Goal: Find specific page/section

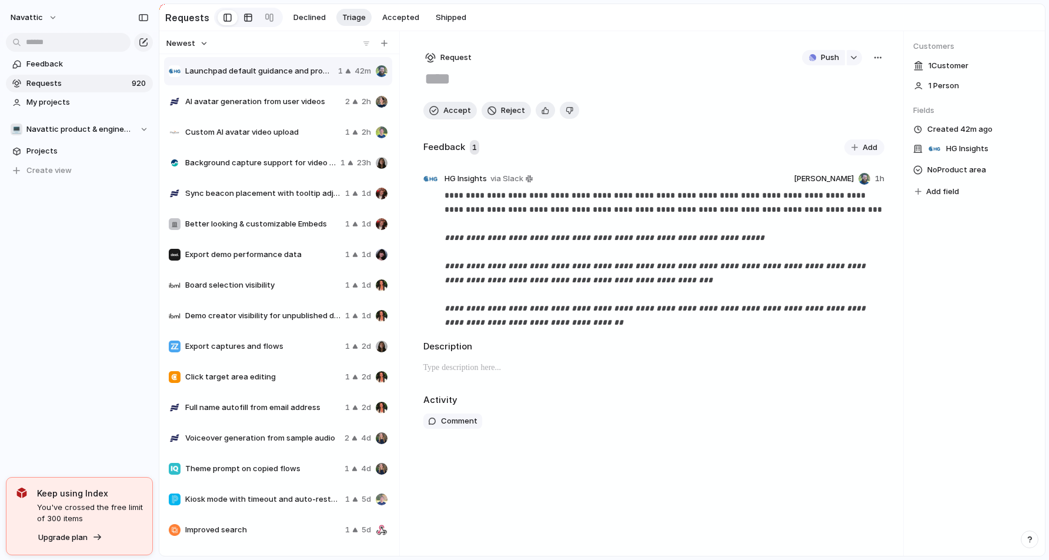
click at [243, 12] on div at bounding box center [247, 17] width 9 height 19
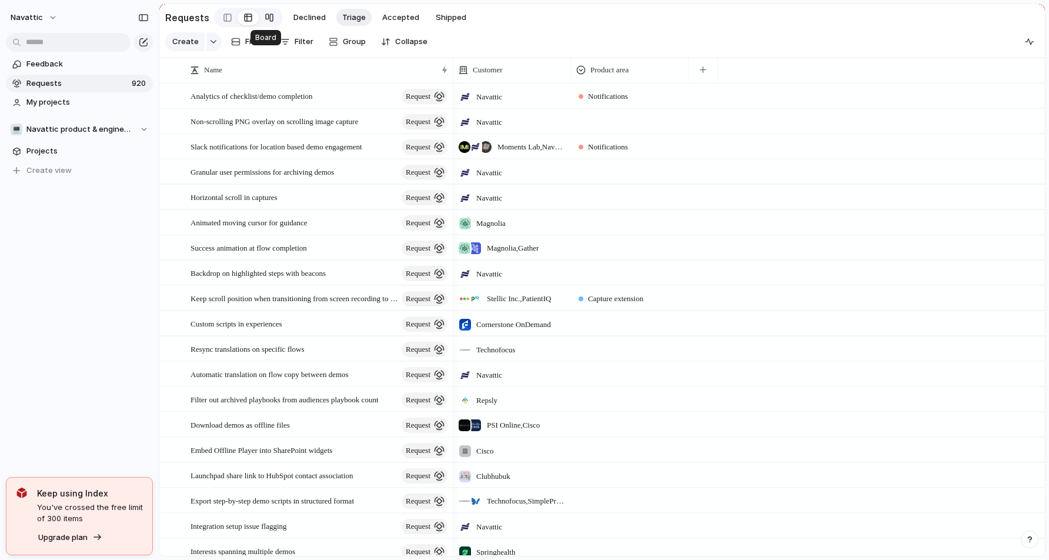
click at [267, 14] on div at bounding box center [269, 17] width 9 height 19
